Goal: Information Seeking & Learning: Learn about a topic

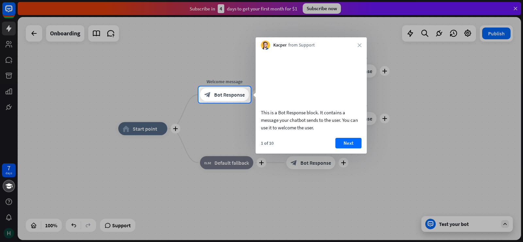
click at [9, 231] on div at bounding box center [261, 172] width 523 height 139
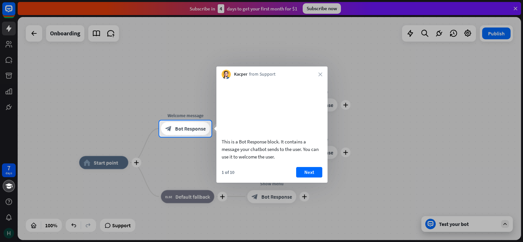
click at [9, 231] on div at bounding box center [261, 189] width 523 height 105
click at [178, 65] on div at bounding box center [261, 60] width 523 height 120
click at [319, 74] on icon "close" at bounding box center [320, 74] width 4 height 4
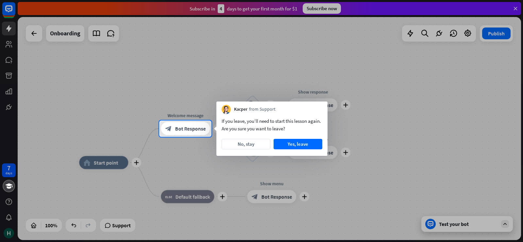
click at [6, 234] on div at bounding box center [261, 189] width 523 height 105
click at [513, 7] on div at bounding box center [261, 60] width 523 height 120
click at [237, 147] on button "No, stay" at bounding box center [246, 144] width 49 height 10
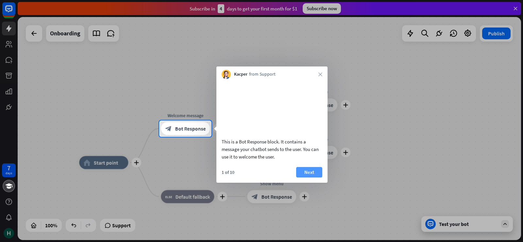
click at [311, 177] on button "Next" at bounding box center [309, 172] width 26 height 10
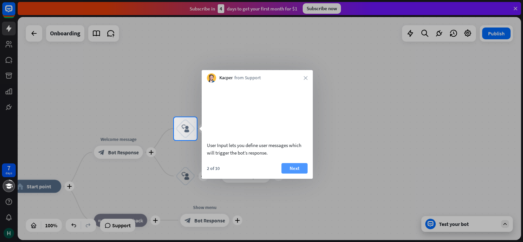
click at [292, 173] on button "Next" at bounding box center [294, 168] width 26 height 10
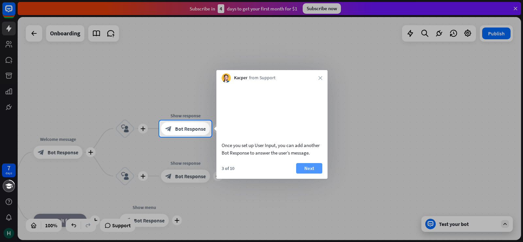
click at [300, 173] on button "Next" at bounding box center [309, 168] width 26 height 10
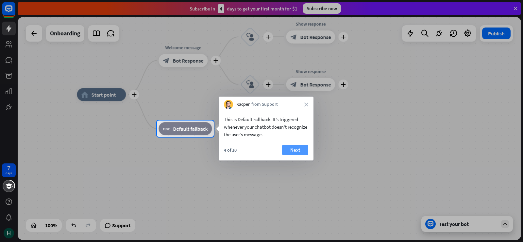
click at [295, 153] on button "Next" at bounding box center [295, 149] width 26 height 10
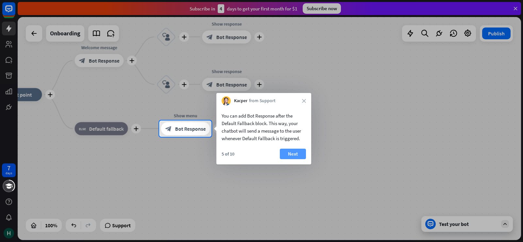
click at [304, 150] on button "Next" at bounding box center [293, 153] width 26 height 10
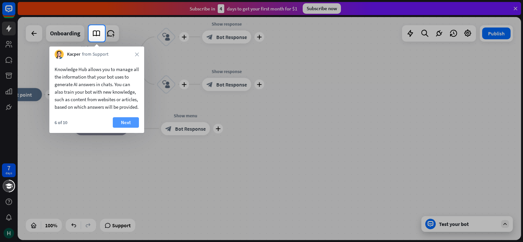
click at [124, 126] on button "Next" at bounding box center [126, 122] width 26 height 10
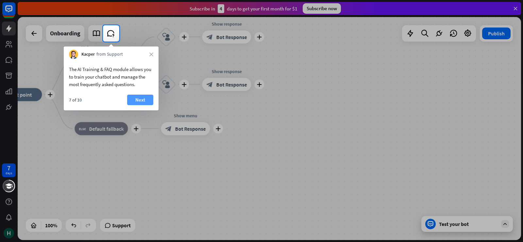
click at [134, 96] on button "Next" at bounding box center [140, 99] width 26 height 10
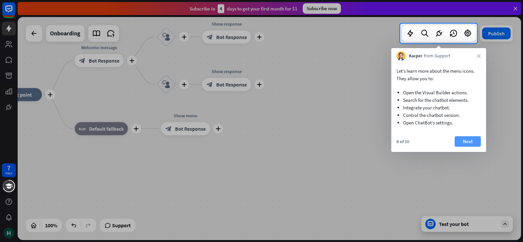
click at [467, 144] on button "Next" at bounding box center [468, 141] width 26 height 10
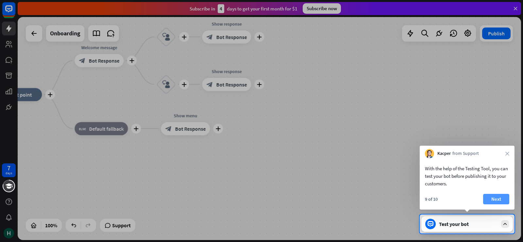
click at [497, 199] on button "Next" at bounding box center [496, 198] width 26 height 10
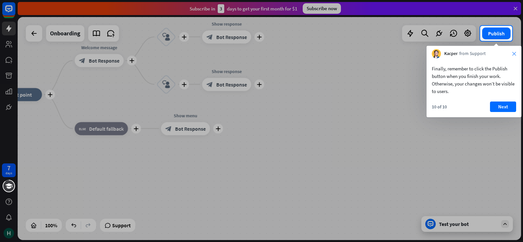
click at [514, 54] on icon "close" at bounding box center [514, 54] width 4 height 4
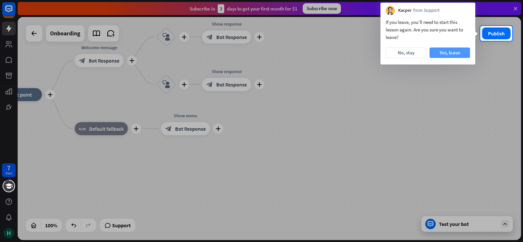
click at [445, 55] on button "Yes, leave" at bounding box center [449, 52] width 41 height 10
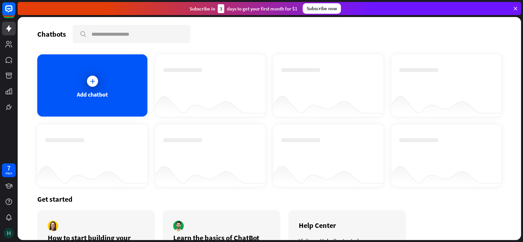
click at [7, 232] on img at bounding box center [9, 232] width 10 height 10
